Goal: Information Seeking & Learning: Learn about a topic

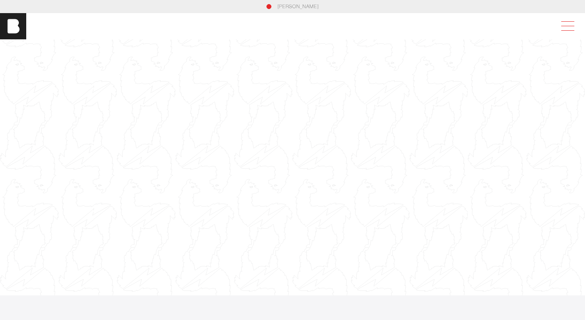
click at [566, 27] on span at bounding box center [565, 26] width 19 height 15
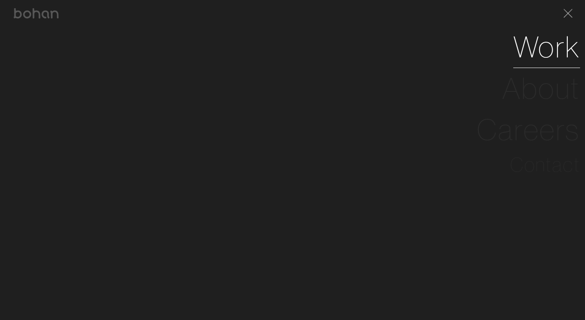
click at [545, 50] on link "Work" at bounding box center [546, 46] width 67 height 41
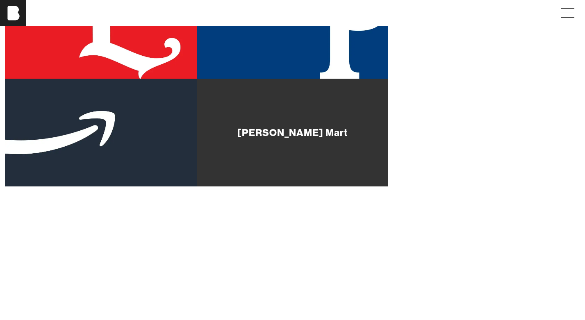
scroll to position [377, 0]
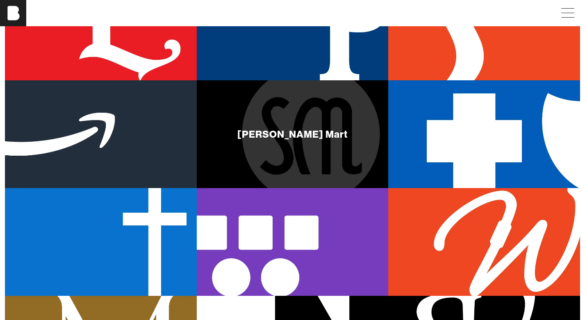
click at [275, 142] on div "[PERSON_NAME] Mart" at bounding box center [293, 134] width 192 height 108
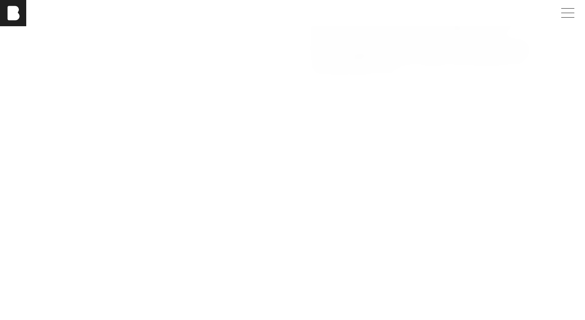
scroll to position [665, 0]
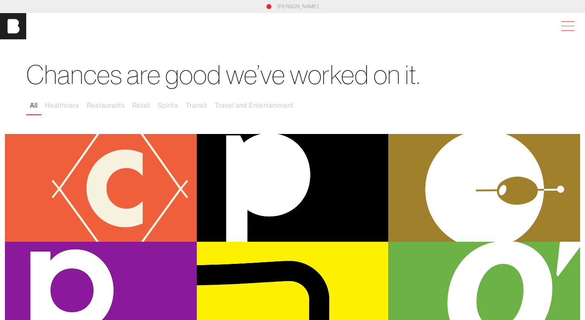
click at [567, 25] on span at bounding box center [565, 26] width 19 height 15
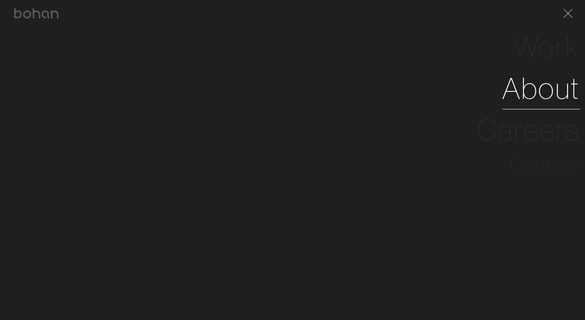
click at [534, 86] on link "About" at bounding box center [541, 88] width 78 height 41
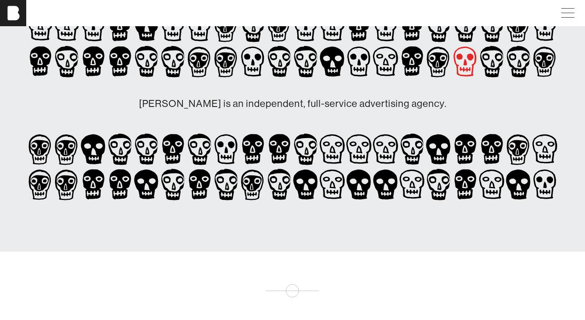
scroll to position [82, 0]
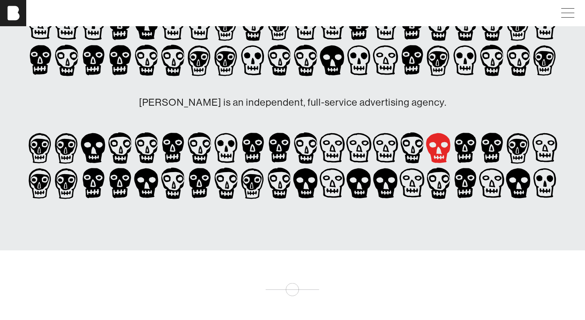
click at [158, 40] on icon at bounding box center [146, 25] width 24 height 30
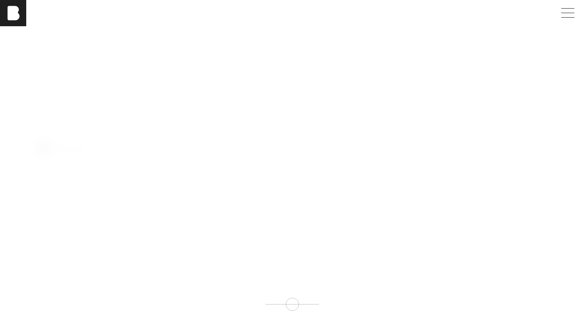
scroll to position [777, 0]
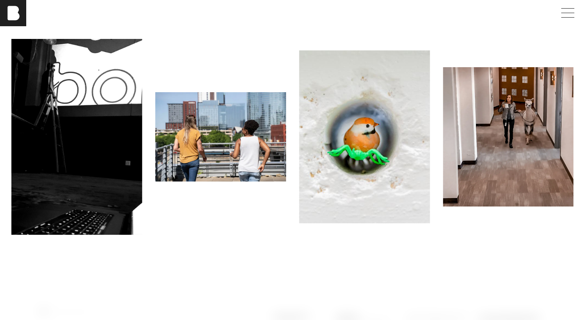
click at [497, 132] on img at bounding box center [508, 136] width 131 height 139
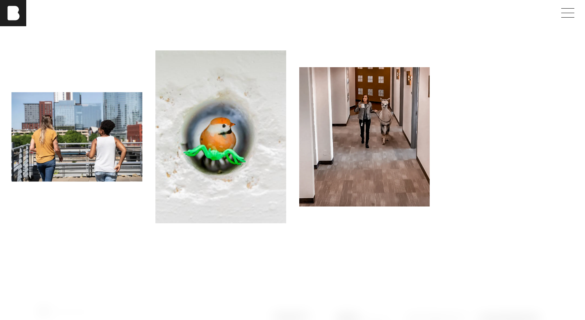
click at [430, 132] on img at bounding box center [364, 139] width 131 height 139
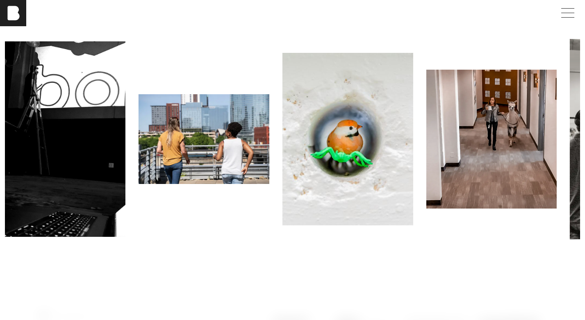
click at [497, 132] on img at bounding box center [491, 139] width 131 height 139
click at [559, 129] on div at bounding box center [491, 139] width 144 height 139
click at [479, 143] on img at bounding box center [491, 139] width 131 height 139
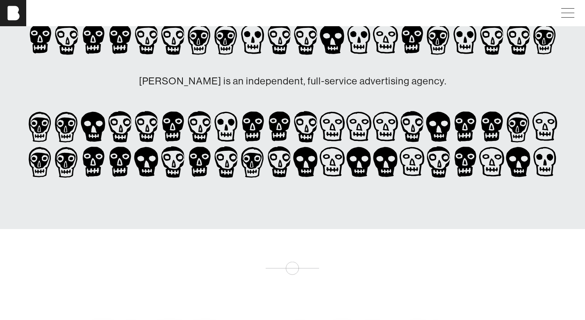
scroll to position [0, 0]
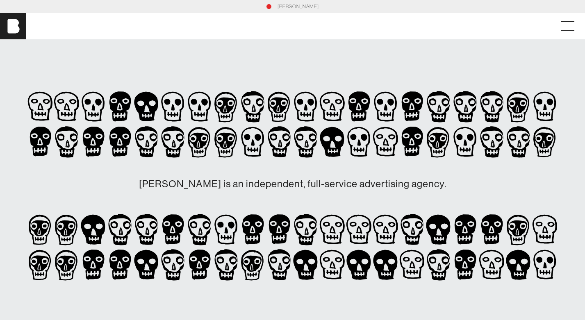
click at [296, 6] on link "[PERSON_NAME]" at bounding box center [297, 6] width 41 height 7
click at [160, 141] on icon at bounding box center [146, 141] width 27 height 35
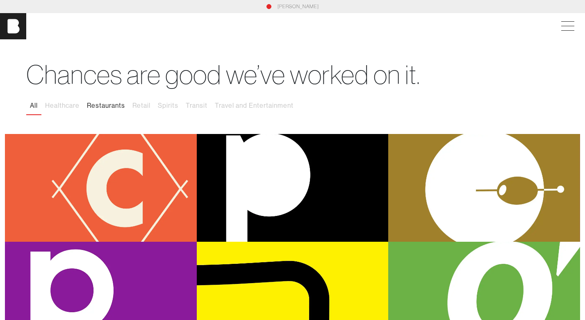
click at [108, 105] on button "Restaurants" at bounding box center [105, 105] width 45 height 17
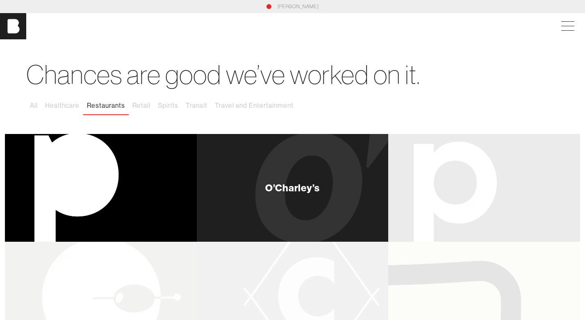
click at [283, 186] on div "O’Charley’s" at bounding box center [292, 188] width 55 height 10
